Goal: Check status: Check status

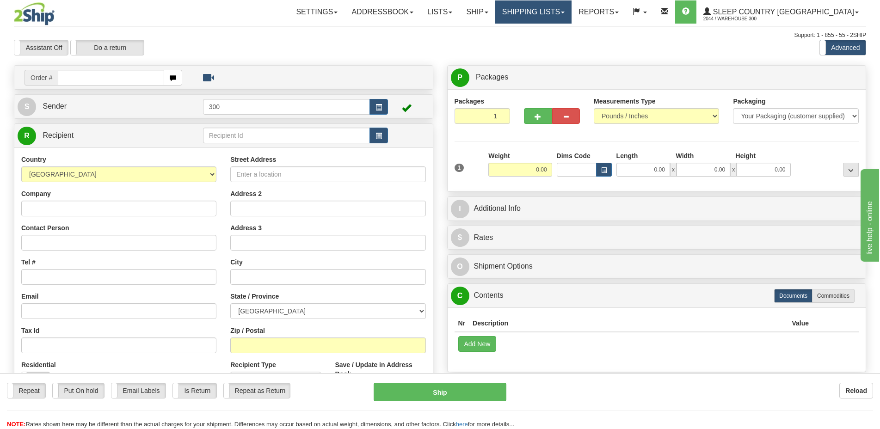
click at [572, 10] on link "Shipping lists" at bounding box center [533, 11] width 76 height 23
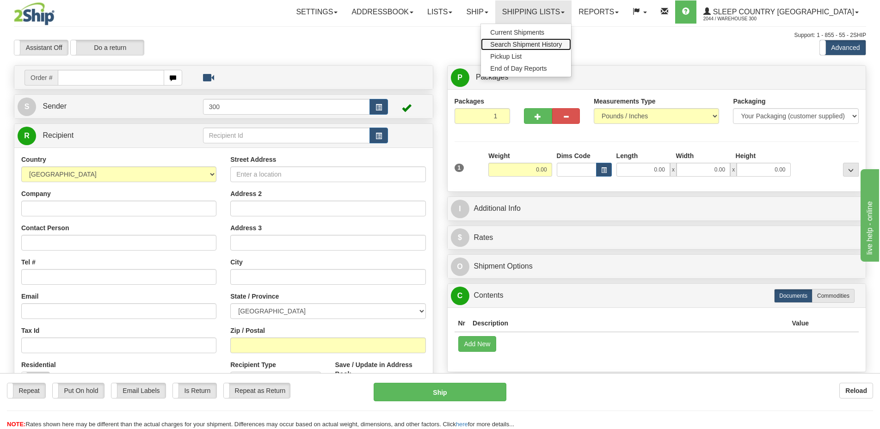
click at [562, 42] on span "Search Shipment History" at bounding box center [526, 44] width 72 height 7
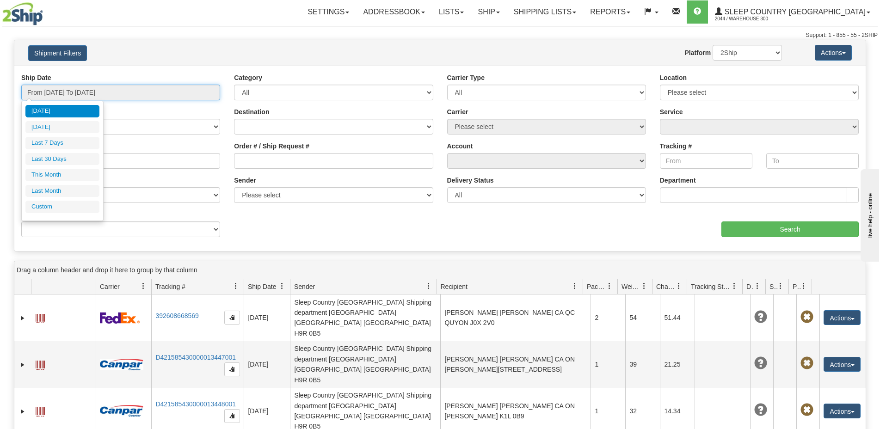
click at [88, 92] on input "From 08/27/2025 To 08/28/2025" at bounding box center [120, 93] width 199 height 16
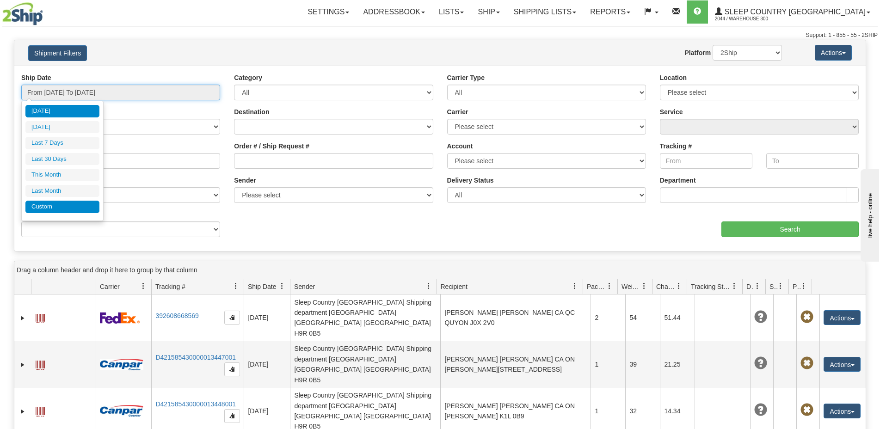
type input "08/01/2025"
type input "08/31/2025"
type input "[DATE]"
click at [56, 204] on li "Custom" at bounding box center [62, 207] width 74 height 12
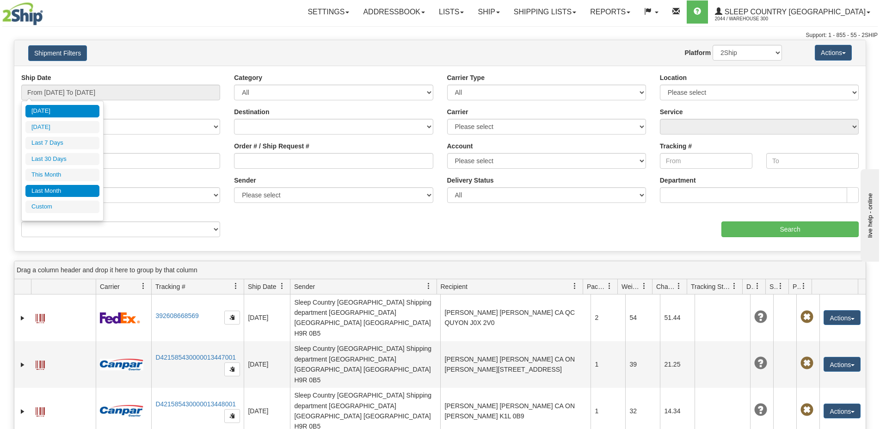
type input "07/01/2025"
type input "07/31/2025"
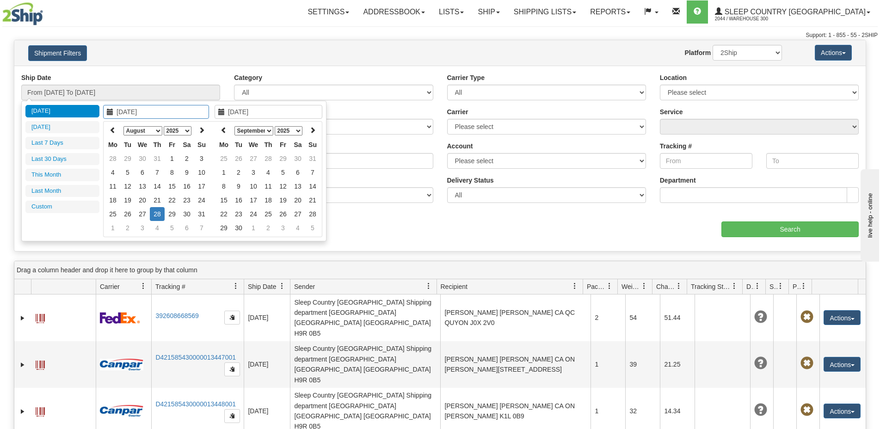
type input "08/01/2025"
type input "08/31/2025"
type input "[DATE]"
type input "08/26/2025"
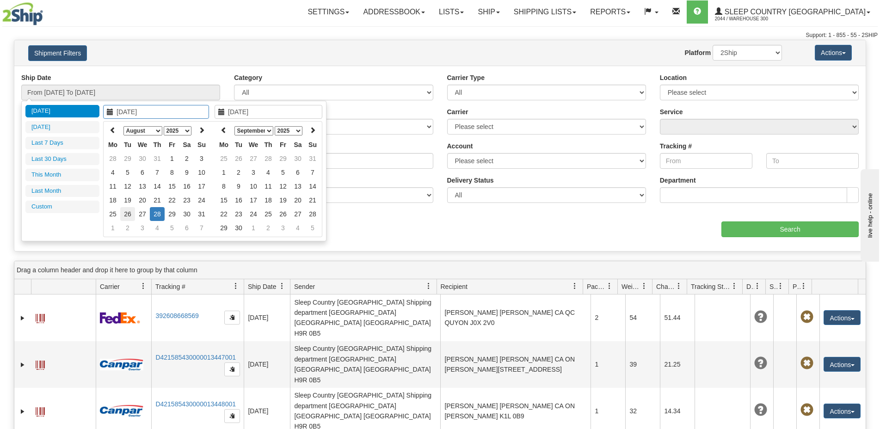
click at [129, 214] on td "26" at bounding box center [127, 214] width 15 height 14
click at [226, 130] on icon at bounding box center [224, 130] width 6 height 6
click at [226, 130] on th at bounding box center [224, 131] width 15 height 14
type input "08/27/2025"
click at [256, 214] on td "27" at bounding box center [253, 214] width 15 height 14
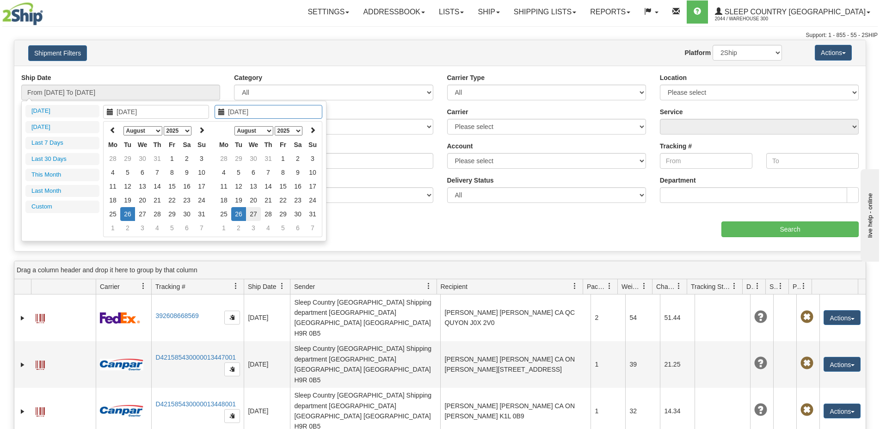
type input "From 08/26/2025 To 08/27/2025"
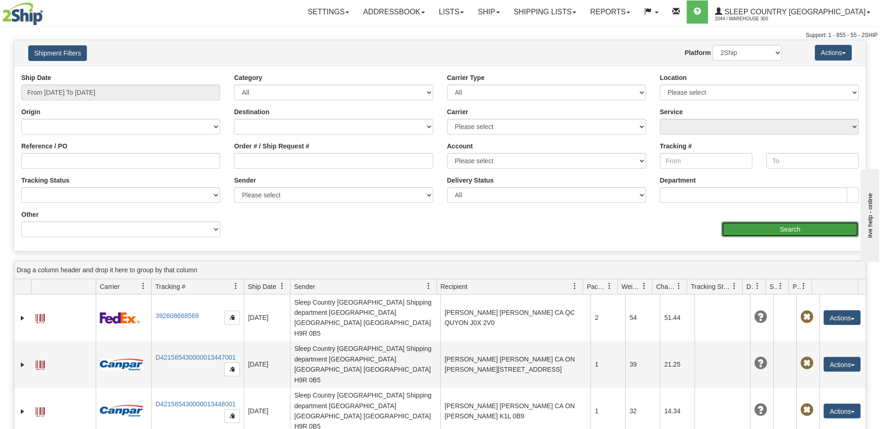
click at [768, 228] on input "Search" at bounding box center [790, 230] width 137 height 16
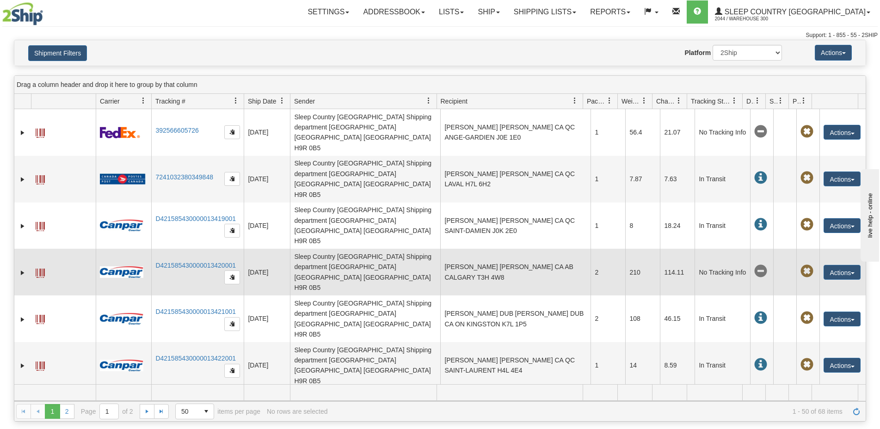
click at [494, 249] on td "DREW MARTIN DREW MARTIN CA AB CALGARY T3H 4W8" at bounding box center [515, 272] width 150 height 47
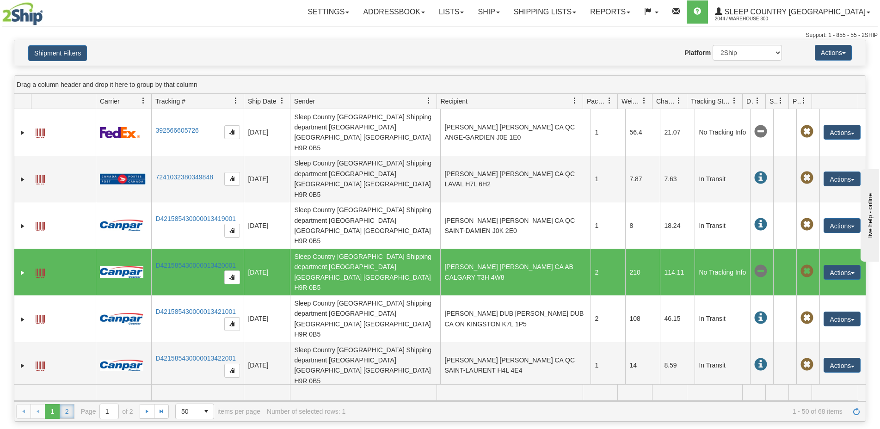
click at [63, 410] on link "2" at bounding box center [67, 411] width 15 height 15
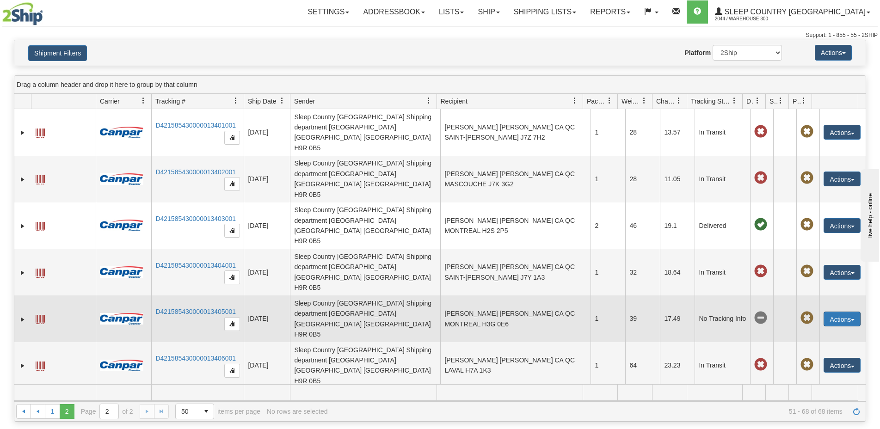
click at [851, 319] on span "button" at bounding box center [853, 320] width 4 height 2
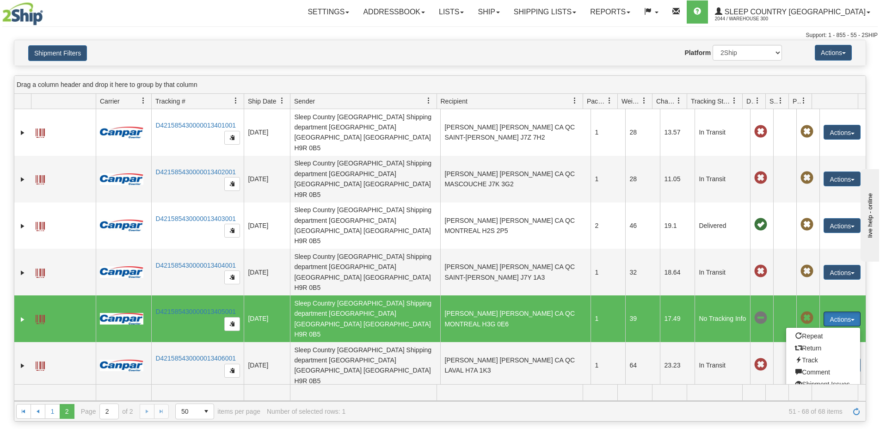
click at [851, 319] on span "button" at bounding box center [853, 320] width 4 height 2
